Goal: Information Seeking & Learning: Learn about a topic

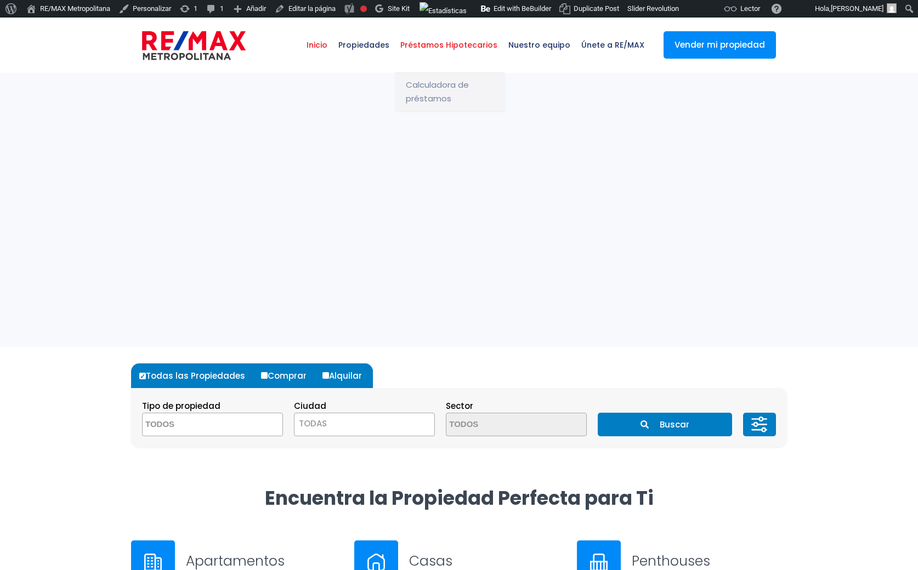
select select
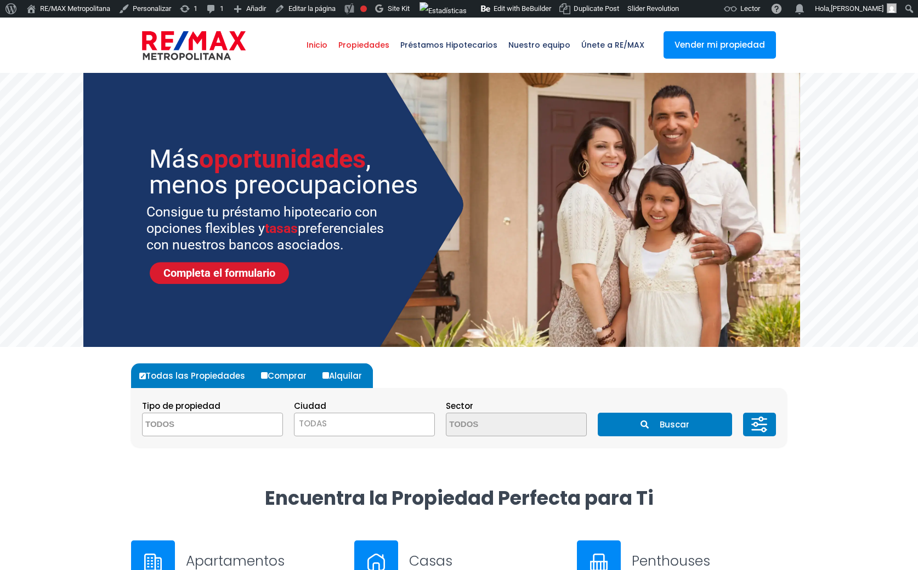
click at [367, 44] on span "Propiedades" at bounding box center [364, 45] width 62 height 33
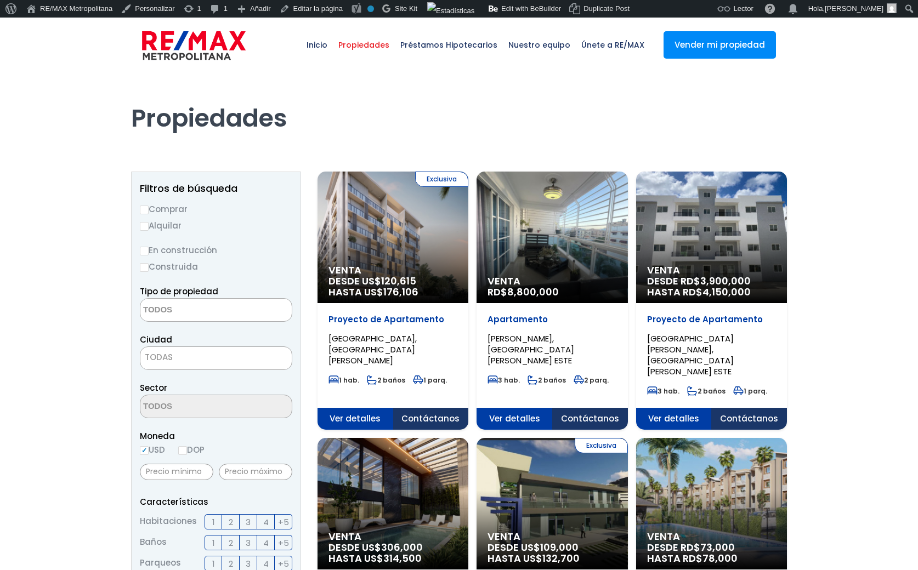
select select
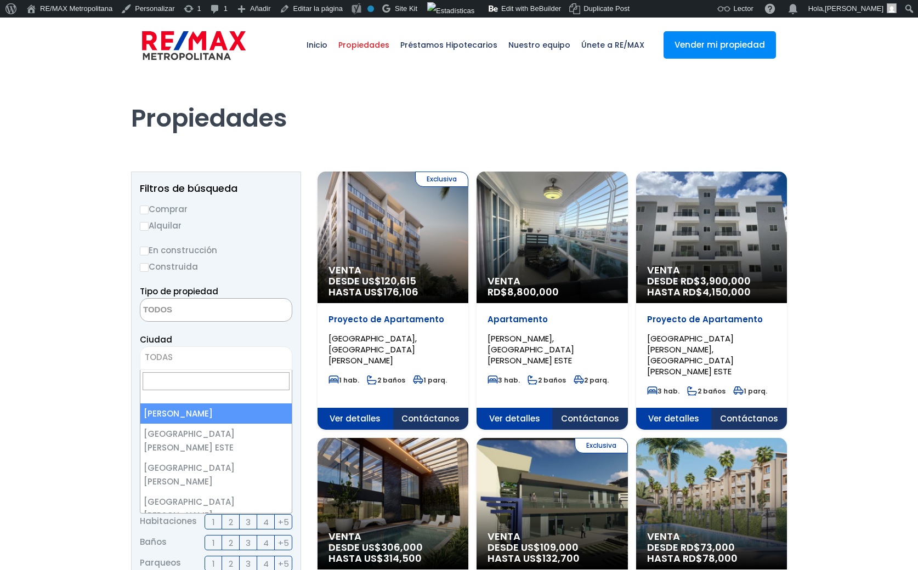
click at [175, 354] on span "TODAS" at bounding box center [215, 357] width 151 height 15
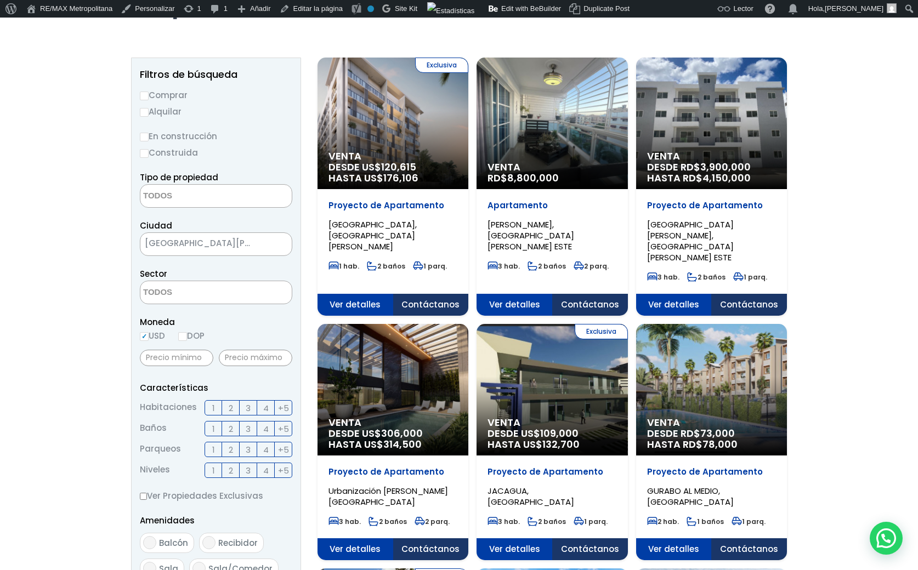
scroll to position [118, 0]
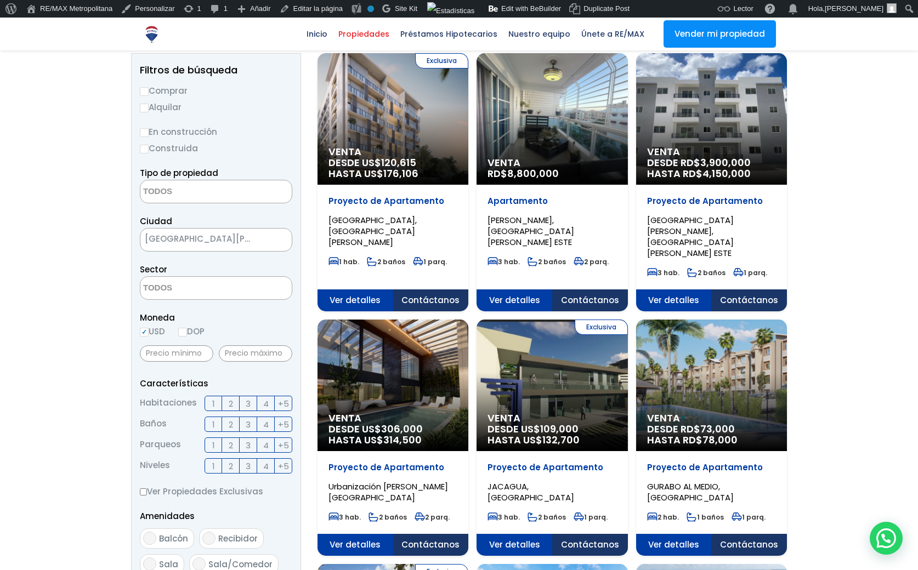
click at [257, 236] on span "[GEOGRAPHIC_DATA][PERSON_NAME] ESTE" at bounding box center [202, 238] width 124 height 15
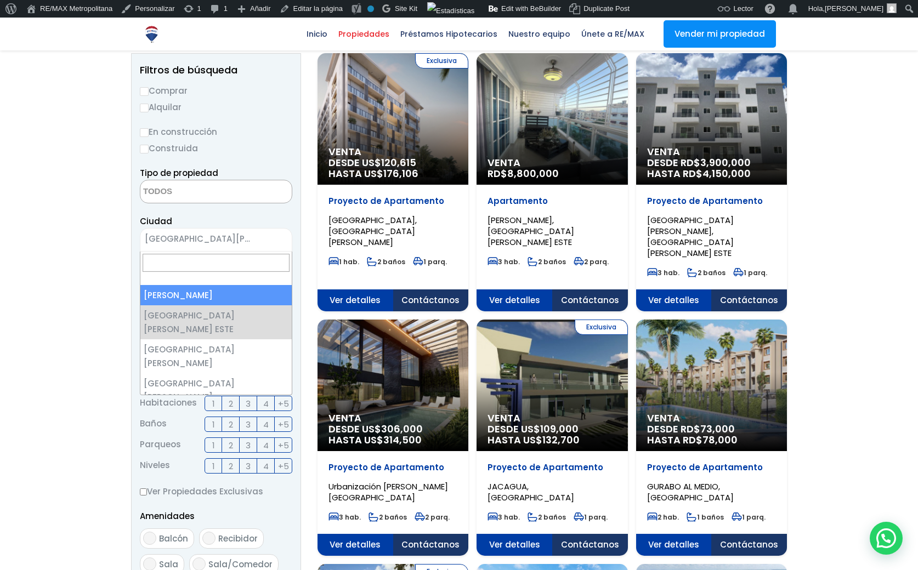
select select "1"
click at [221, 236] on span "[PERSON_NAME]" at bounding box center [202, 238] width 124 height 15
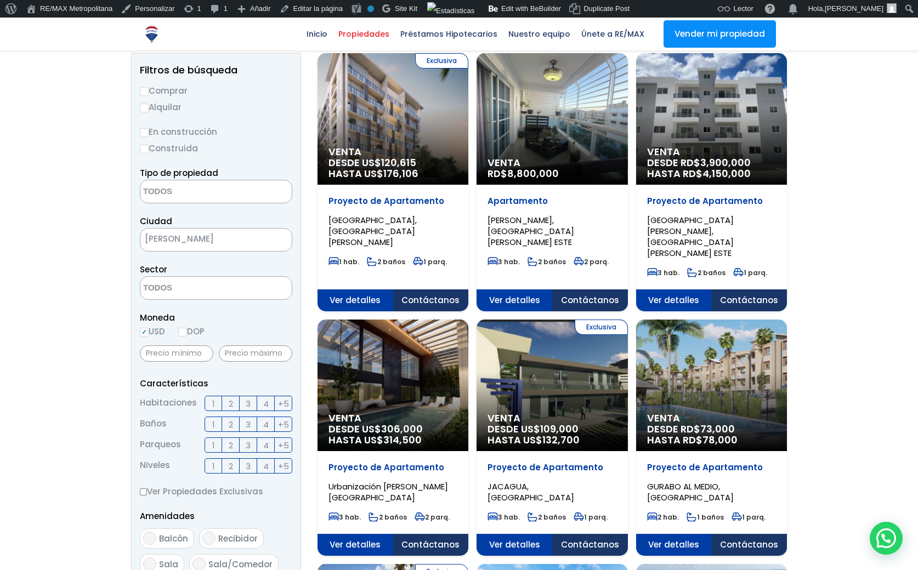
click at [257, 233] on span "[PERSON_NAME]" at bounding box center [202, 238] width 124 height 15
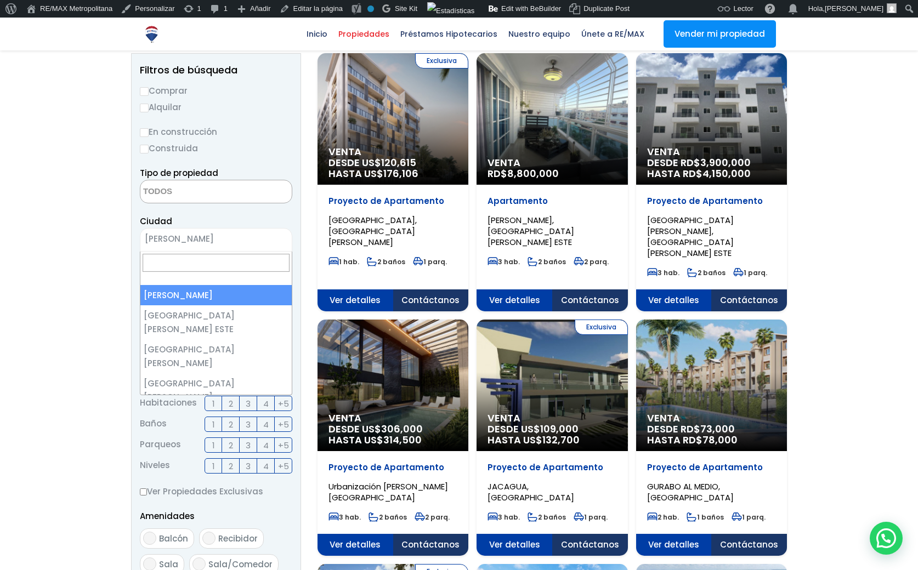
click at [246, 260] on input "Search" at bounding box center [216, 263] width 147 height 18
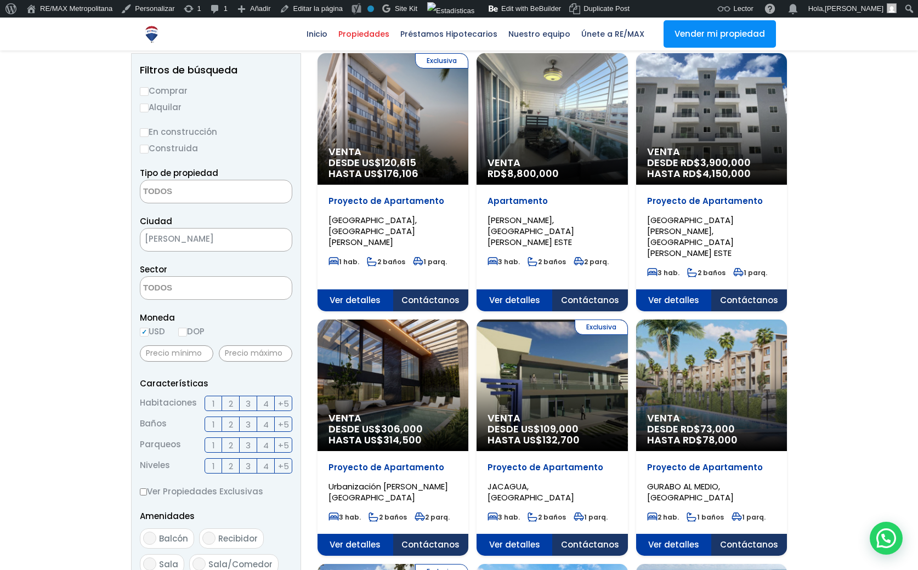
click at [260, 239] on span "[PERSON_NAME]" at bounding box center [202, 238] width 124 height 15
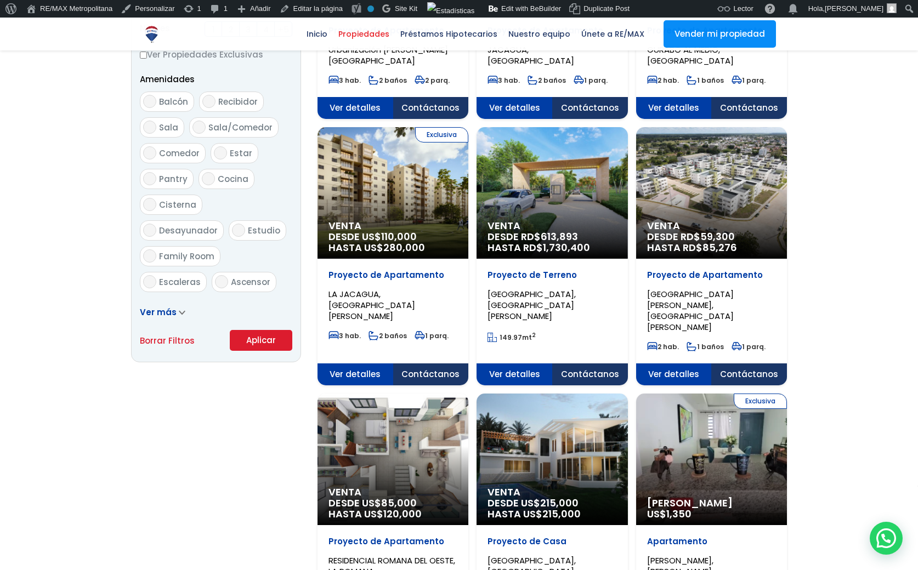
scroll to position [557, 0]
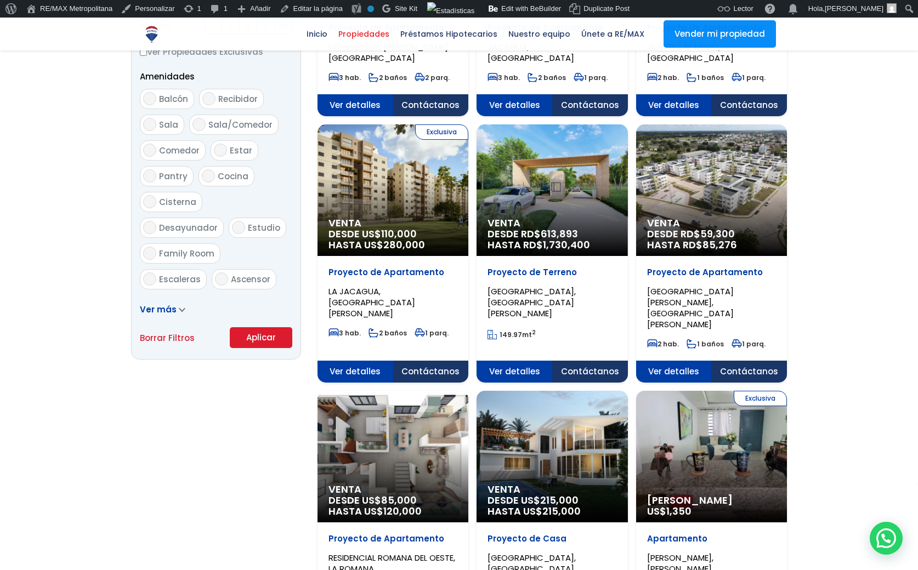
click at [161, 343] on link "Borrar Filtros" at bounding box center [167, 338] width 55 height 14
select select
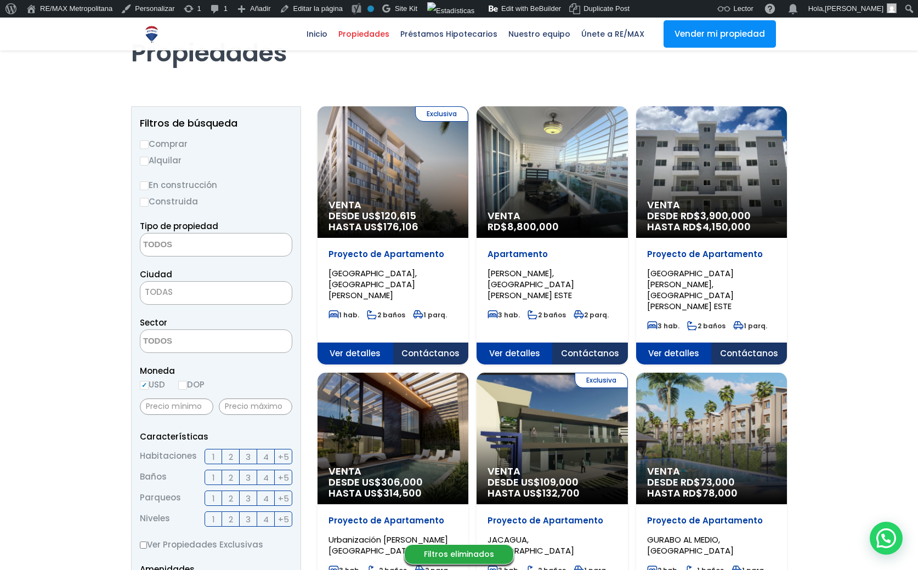
scroll to position [64, 0]
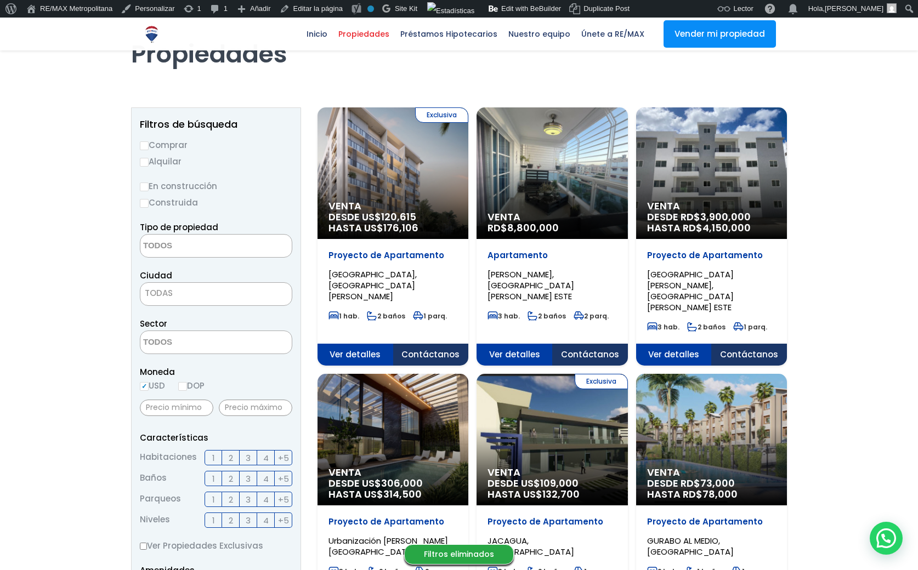
click at [204, 288] on span "TODAS" at bounding box center [215, 293] width 151 height 15
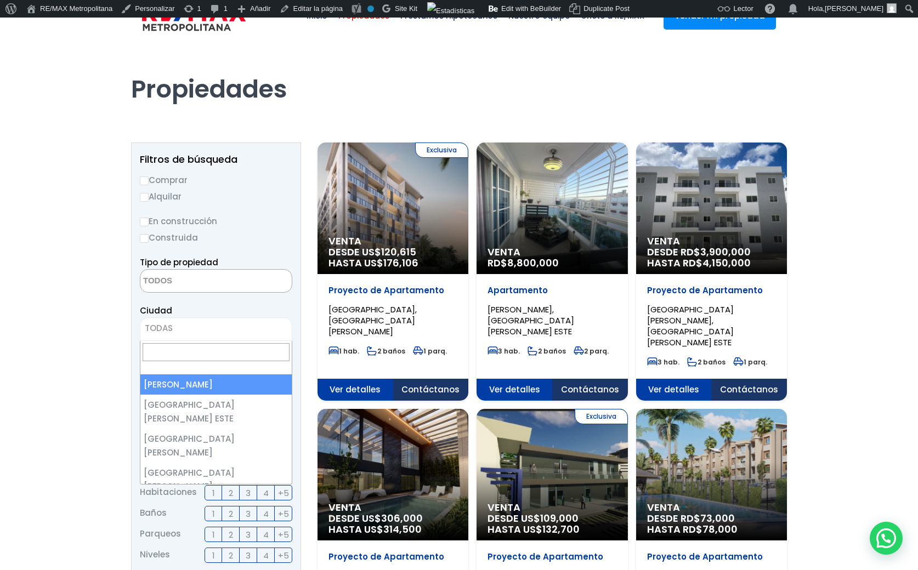
scroll to position [29, 0]
click at [225, 354] on input "Search" at bounding box center [216, 353] width 147 height 18
select select "1"
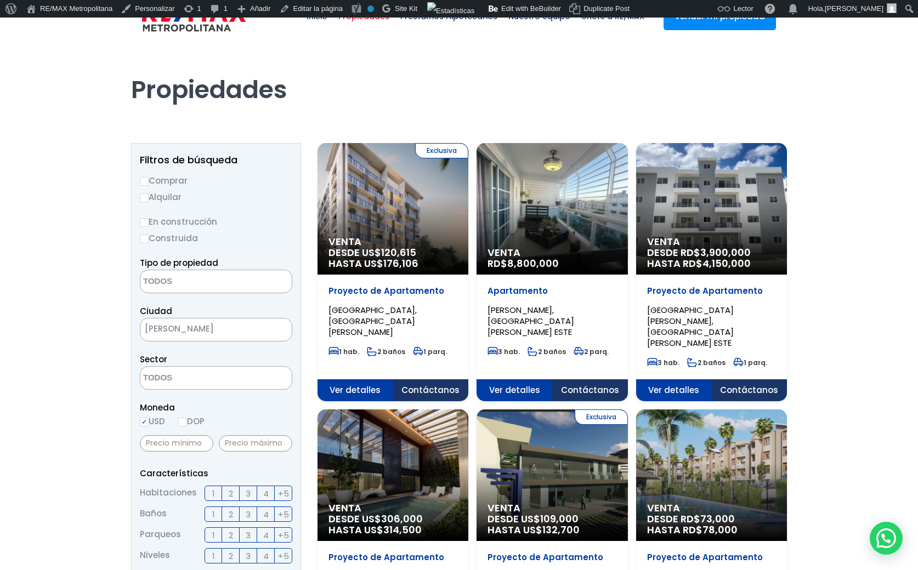
click at [259, 327] on span "[PERSON_NAME]" at bounding box center [202, 328] width 124 height 15
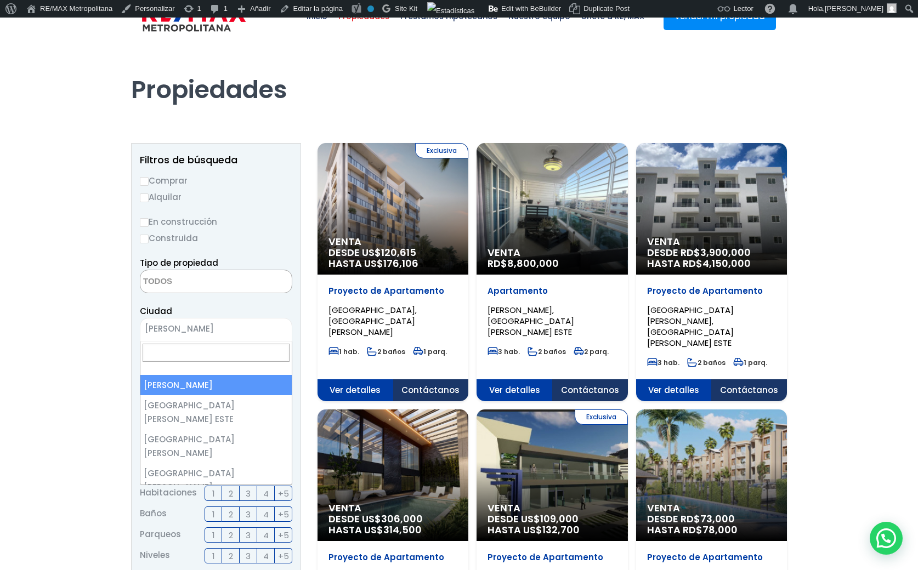
click at [219, 355] on input "Search" at bounding box center [216, 353] width 147 height 18
click at [252, 322] on span "[PERSON_NAME]" at bounding box center [202, 328] width 124 height 15
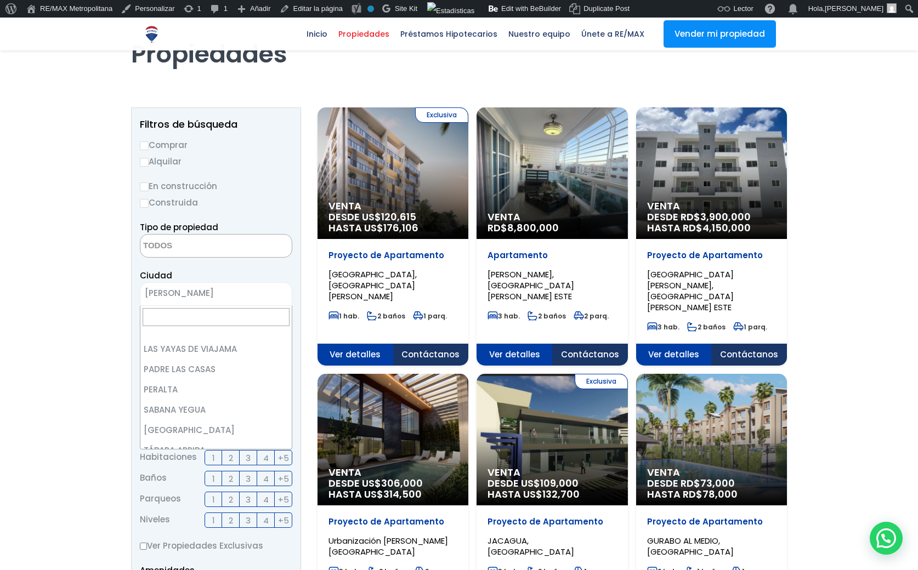
scroll to position [0, 0]
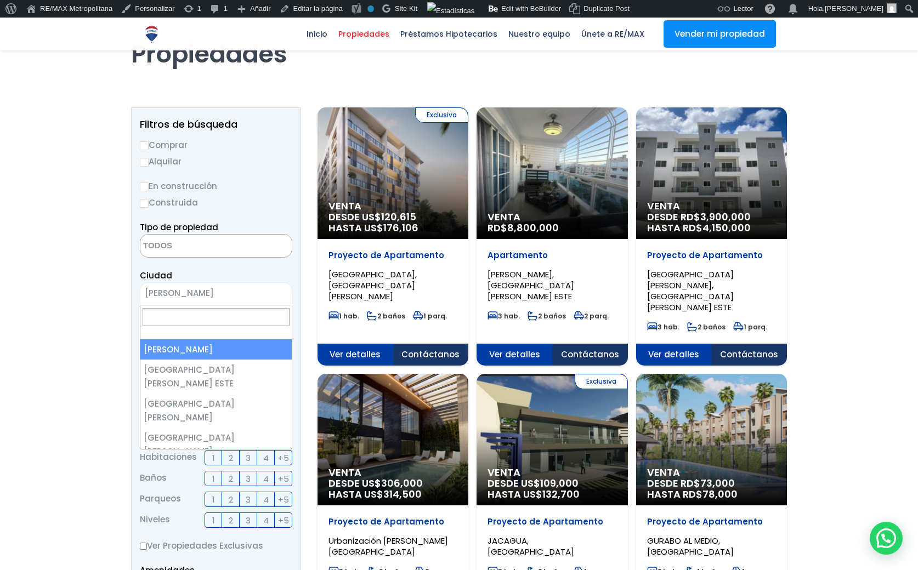
click at [180, 308] on input "Search" at bounding box center [216, 317] width 147 height 18
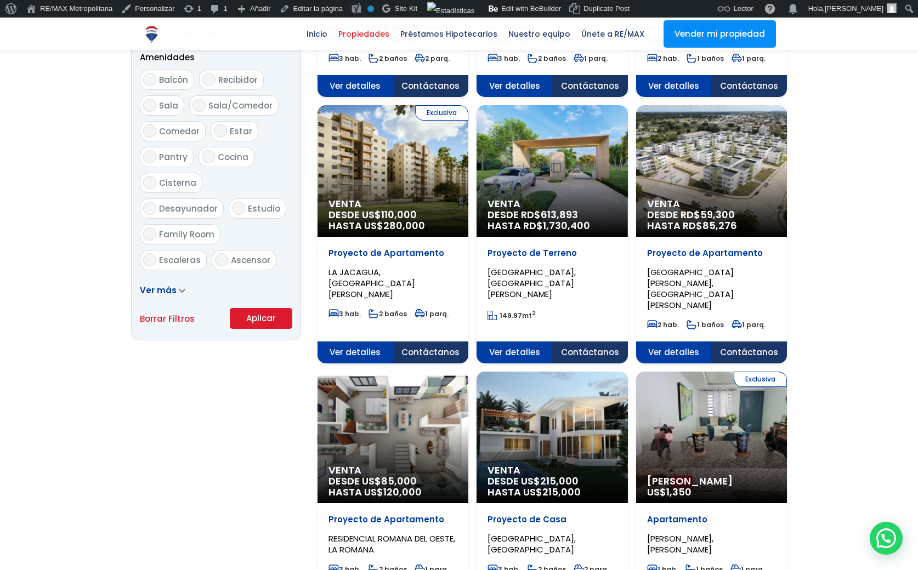
scroll to position [576, 0]
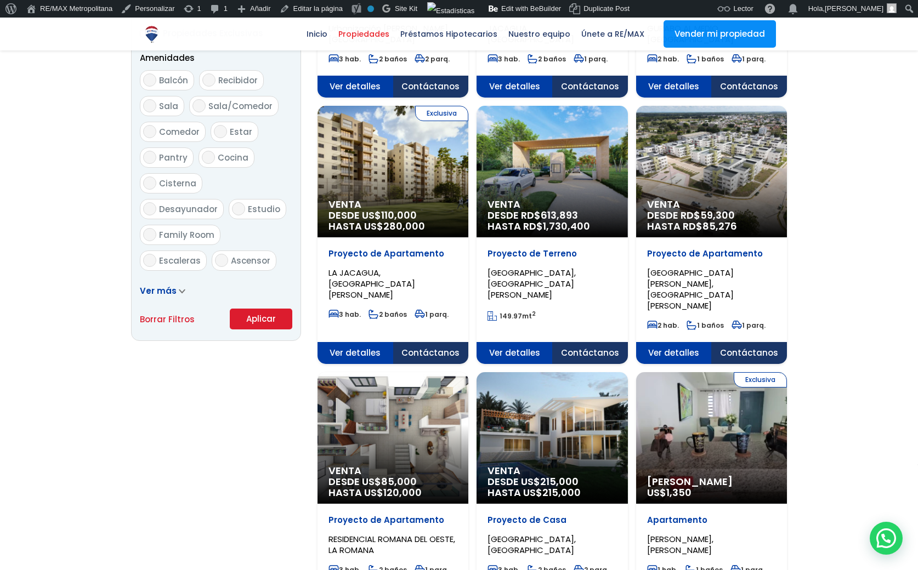
click at [167, 323] on link "Borrar Filtros" at bounding box center [167, 319] width 55 height 14
select select
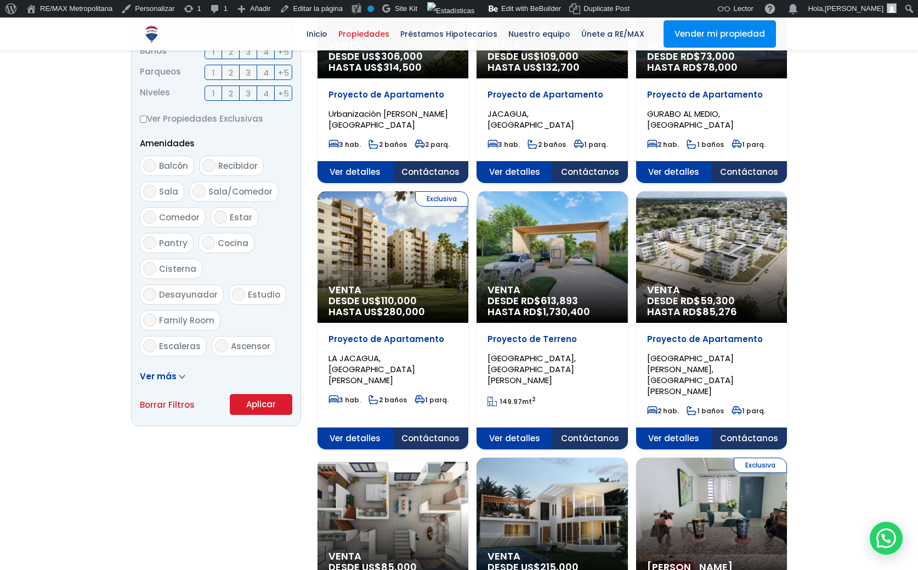
scroll to position [488, 0]
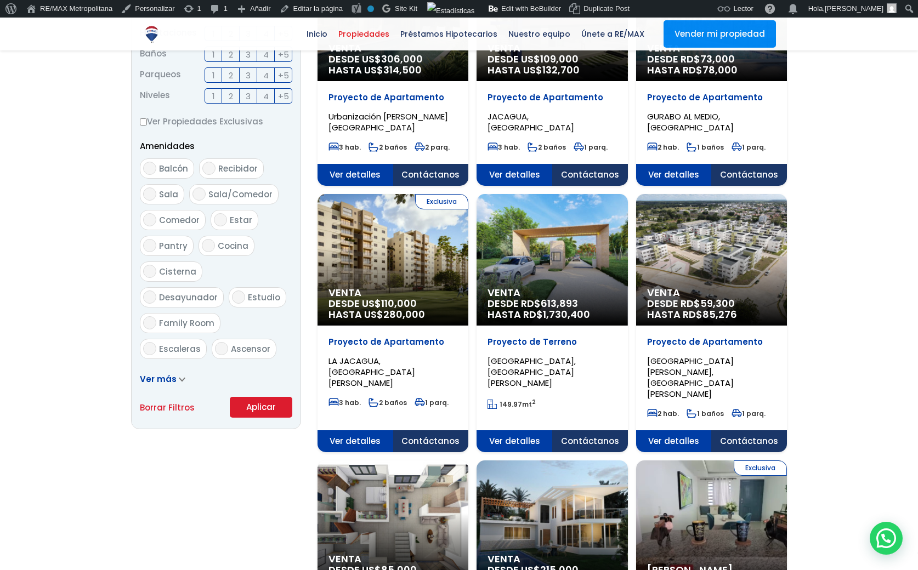
click at [168, 405] on link "Borrar Filtros" at bounding box center [167, 408] width 55 height 14
select select
click at [168, 405] on link "Borrar Filtros" at bounding box center [167, 408] width 55 height 14
select select
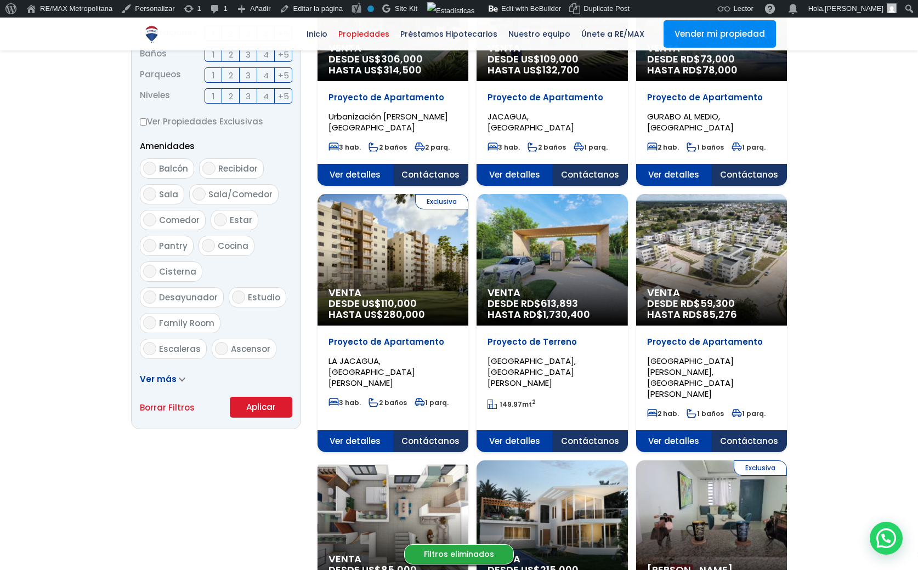
select select
click at [166, 406] on link "Borrar Filtros" at bounding box center [167, 408] width 55 height 14
select select
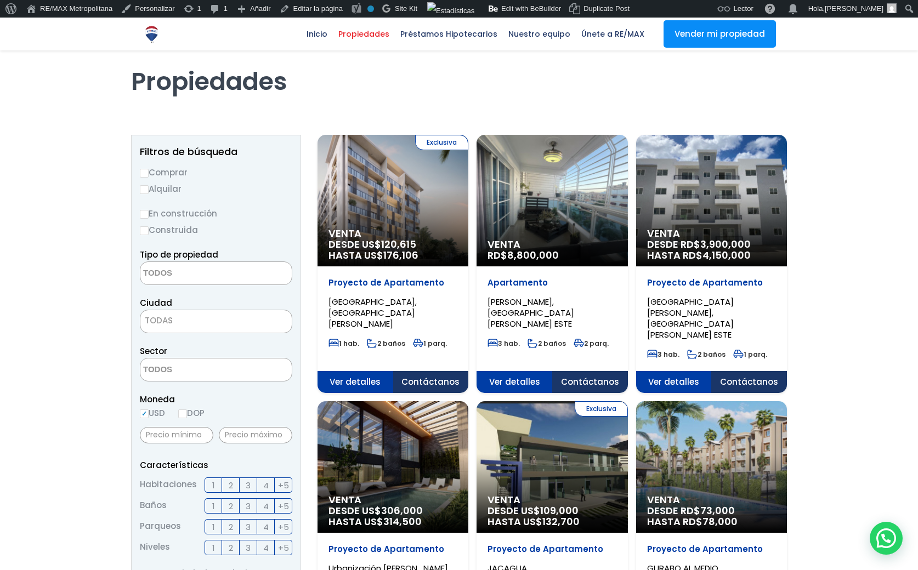
scroll to position [0, 0]
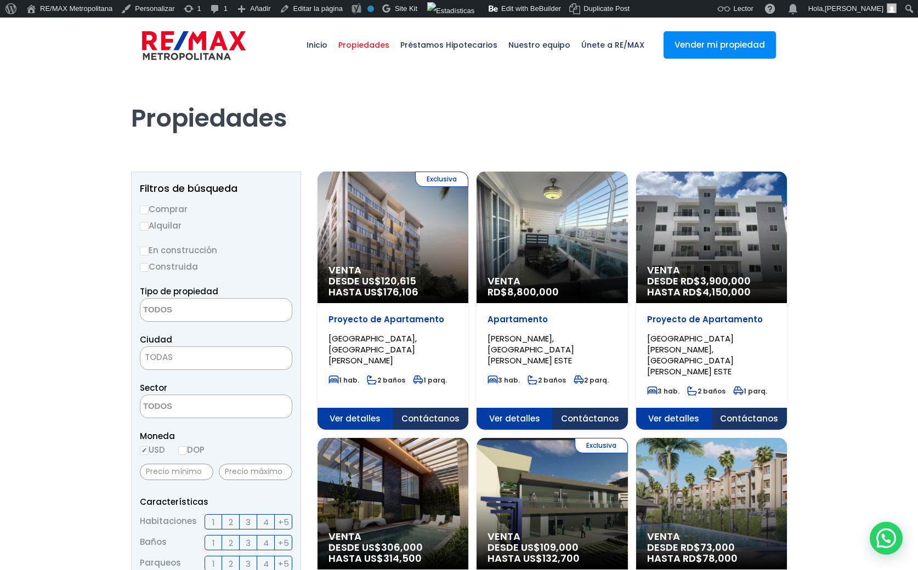
click at [246, 382] on div "Sector 16 [PERSON_NAME] 24 [PERSON_NAME] 27 DE FEBRERO 30 DE [GEOGRAPHIC_DATA] …" at bounding box center [216, 399] width 152 height 37
